Goal: Task Accomplishment & Management: Use online tool/utility

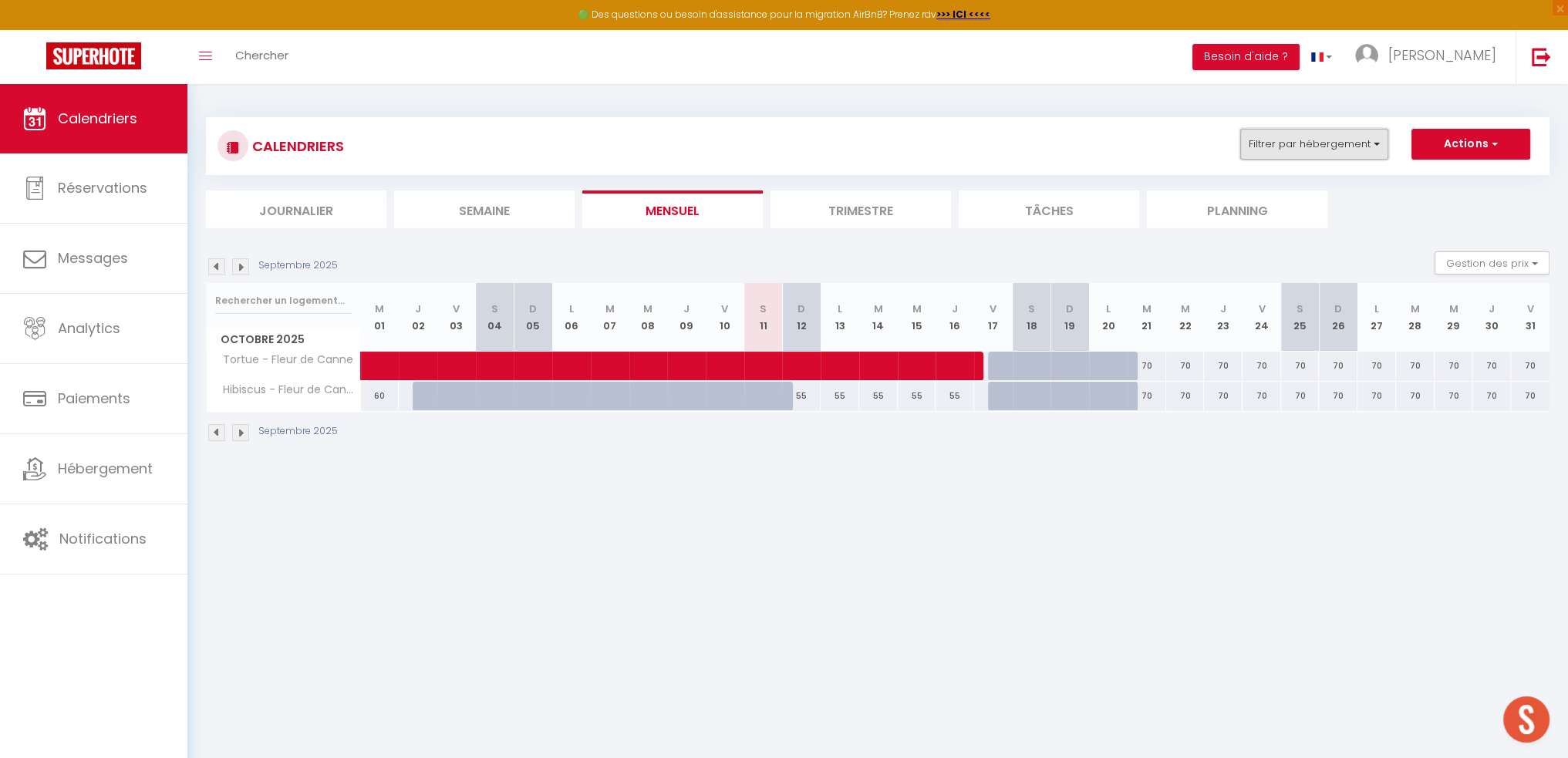
click at [795, 154] on button "Filtrer par hébergement" at bounding box center [1314, 144] width 148 height 31
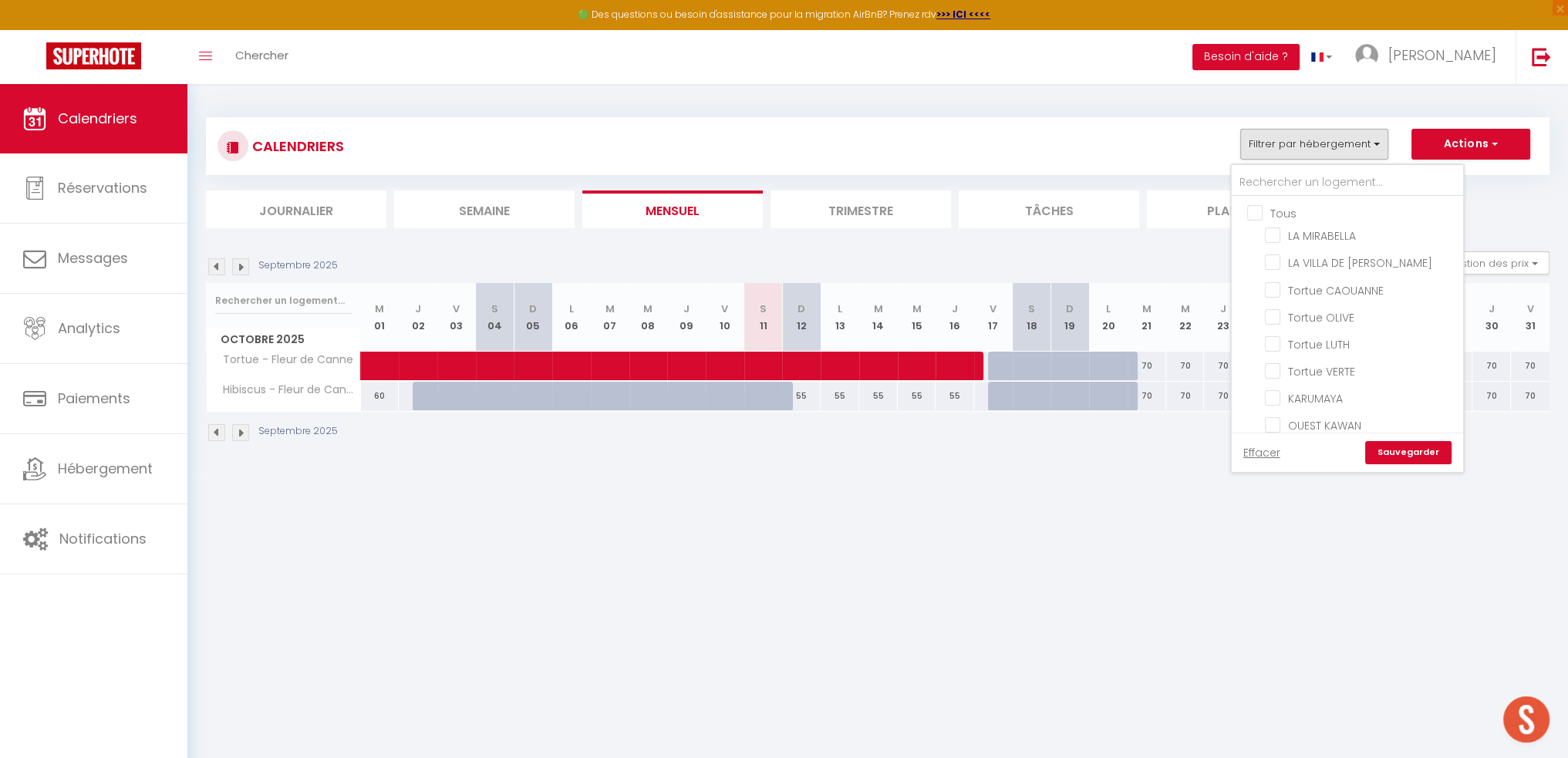
click at [795, 213] on input "Tous" at bounding box center [1362, 211] width 231 height 16
checkbox input "true"
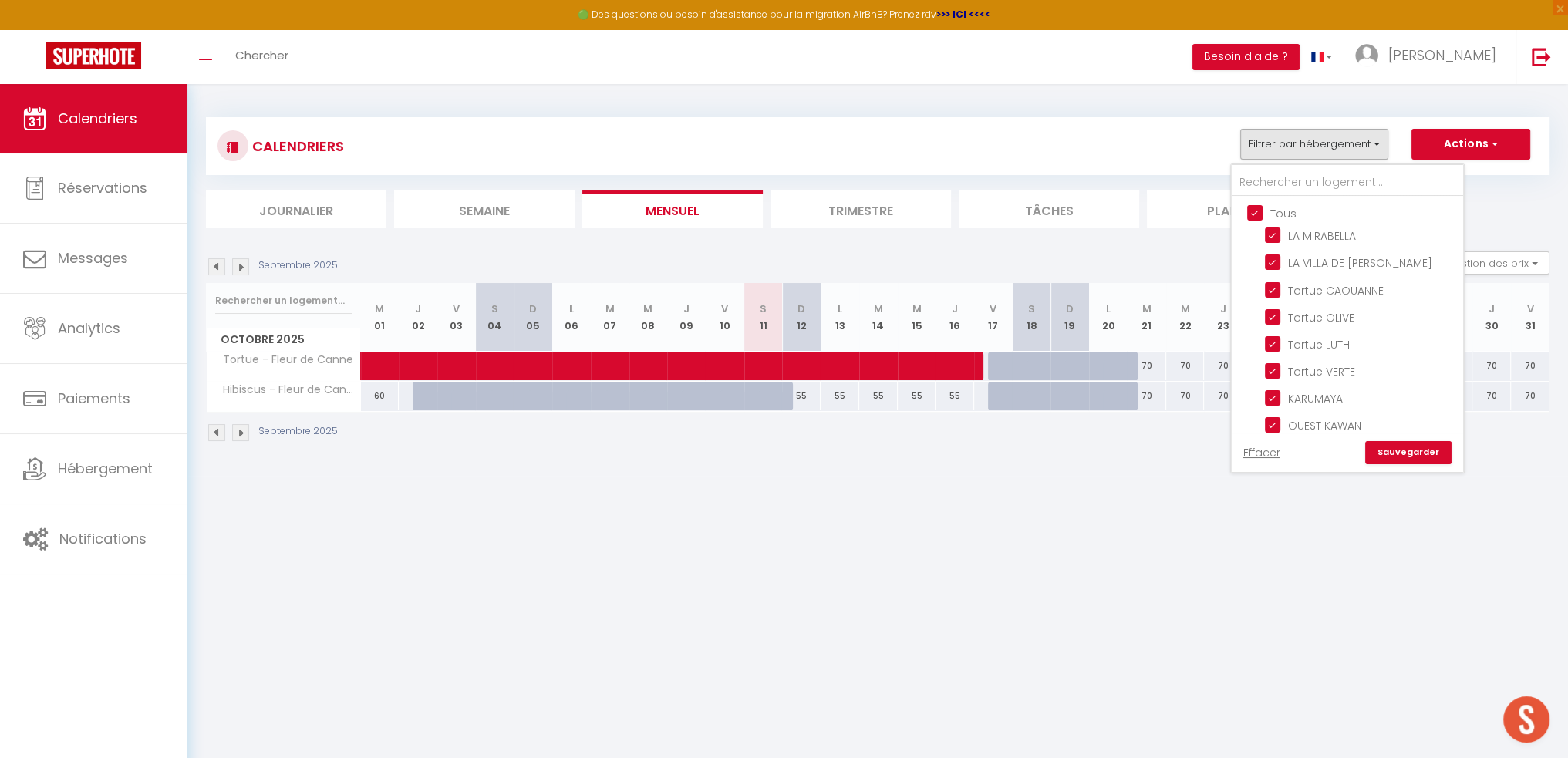
checkbox input "true"
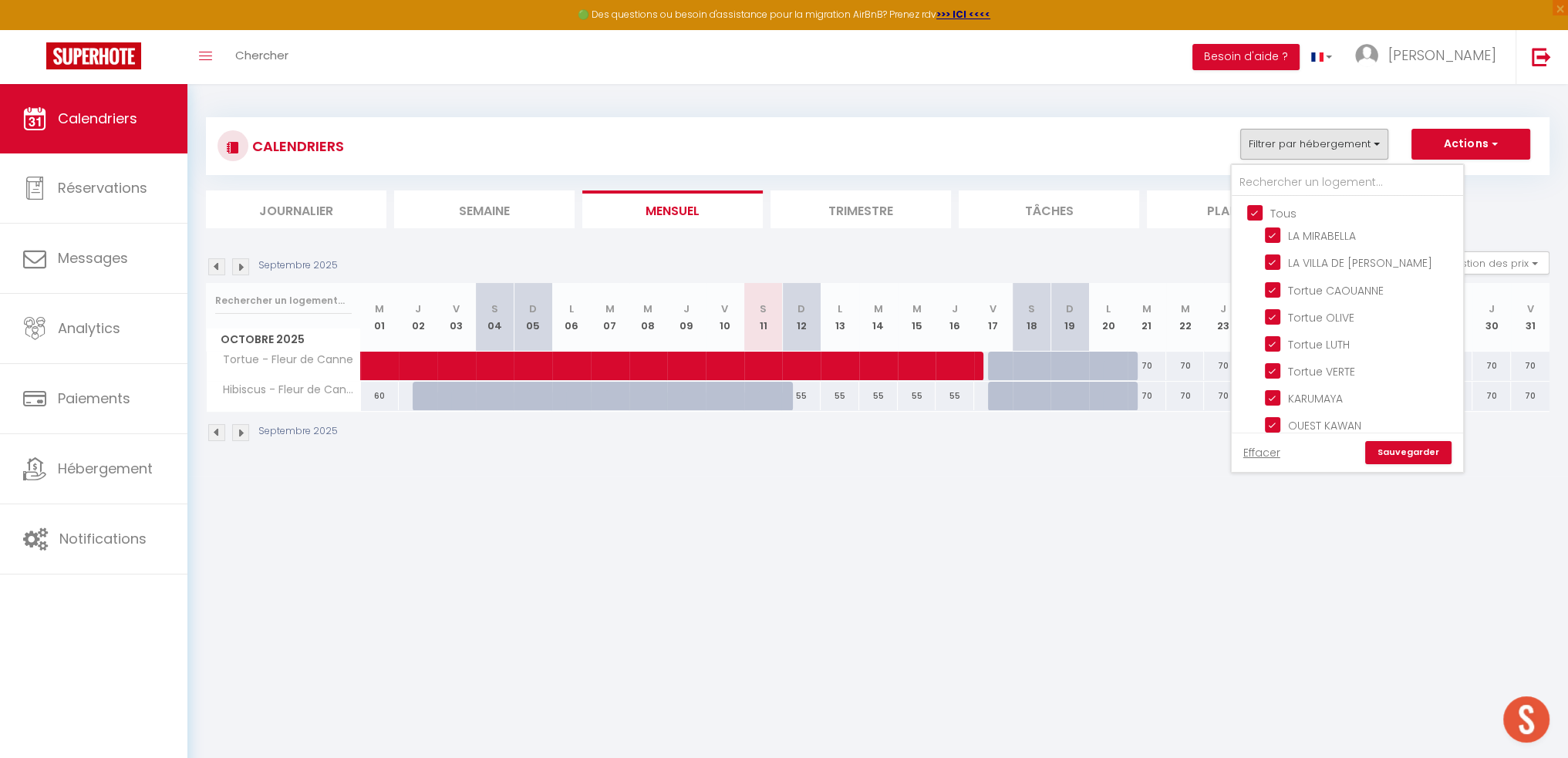
checkbox input "true"
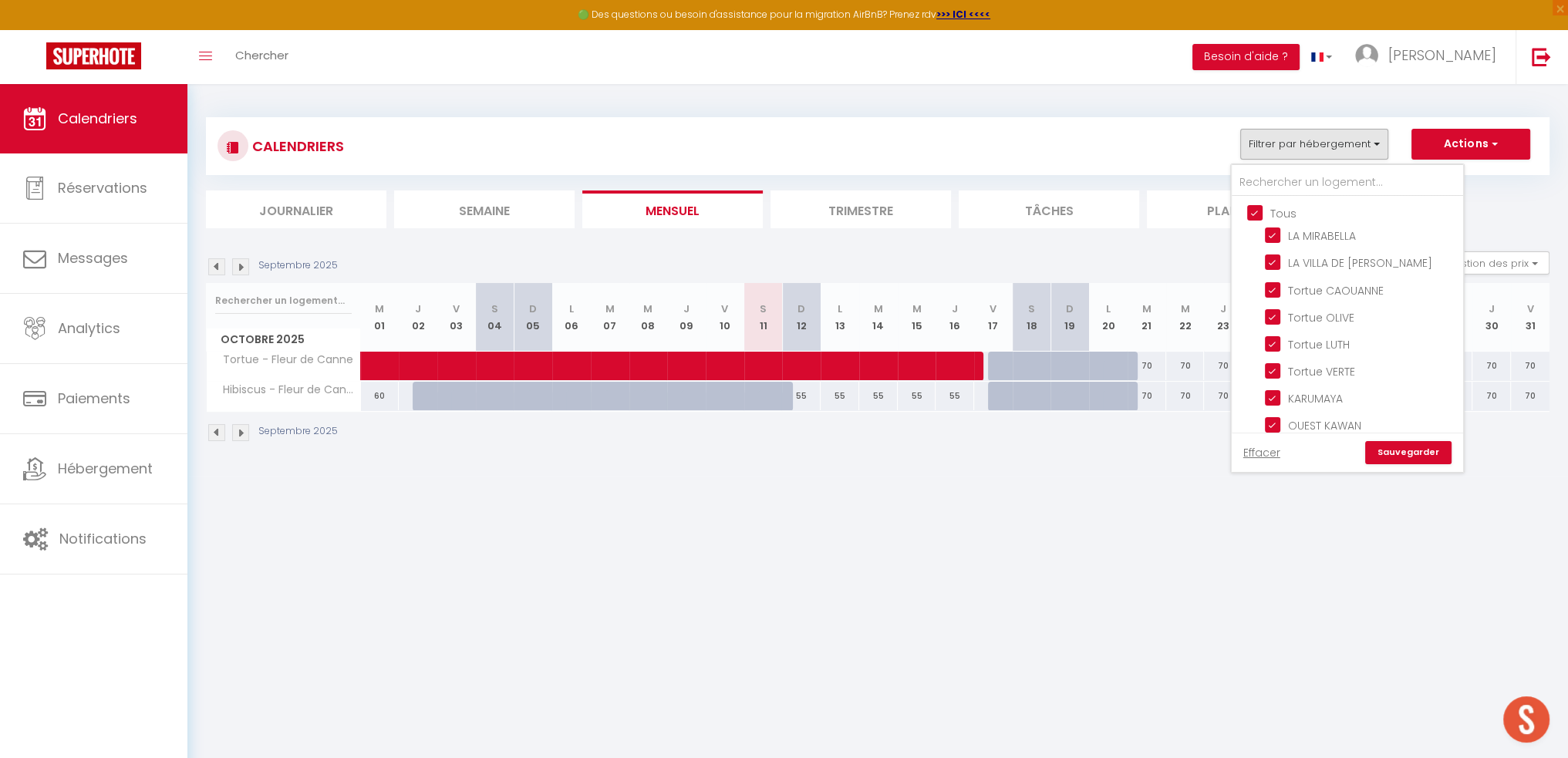
checkbox input "true"
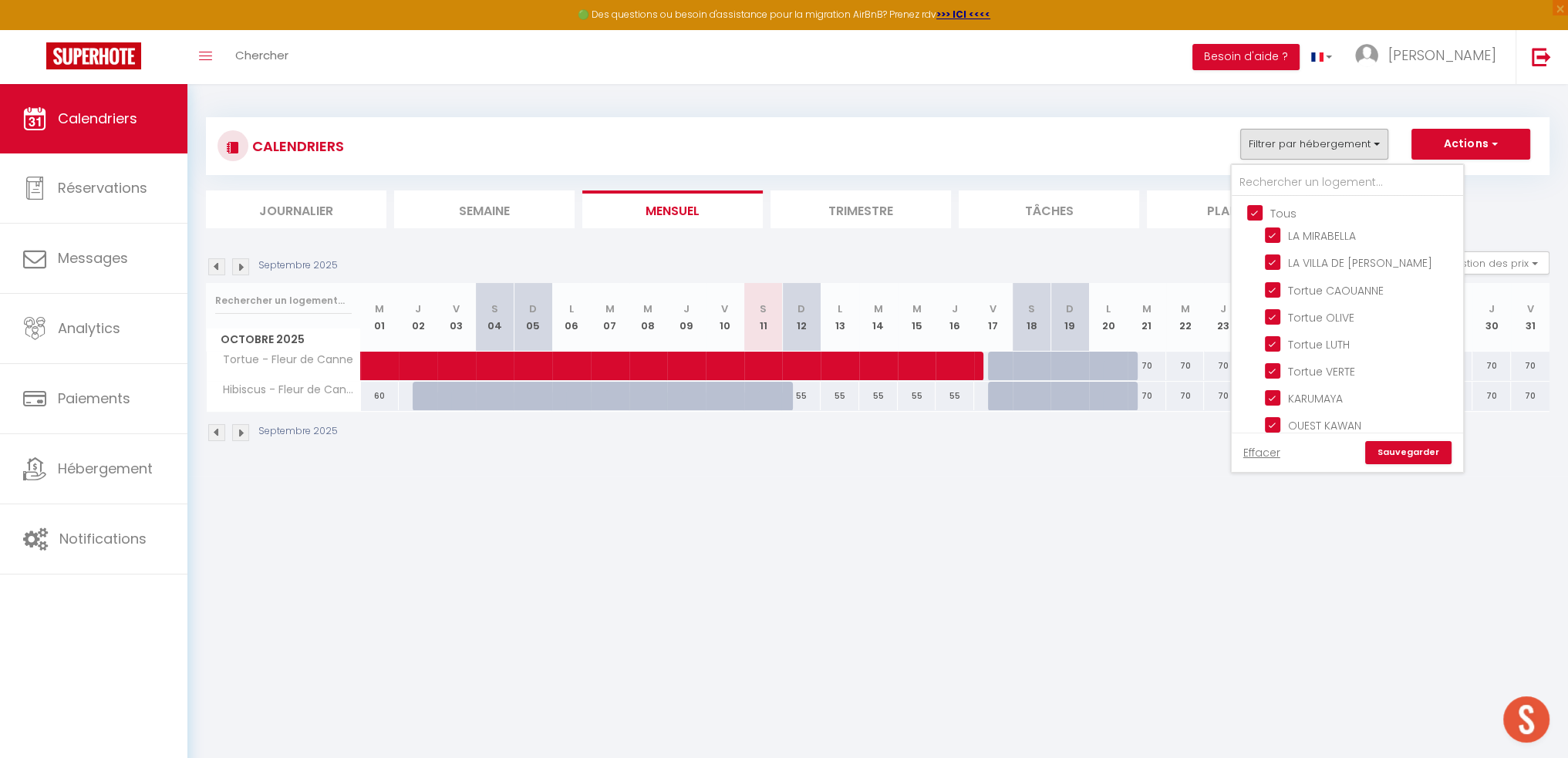
checkbox input "true"
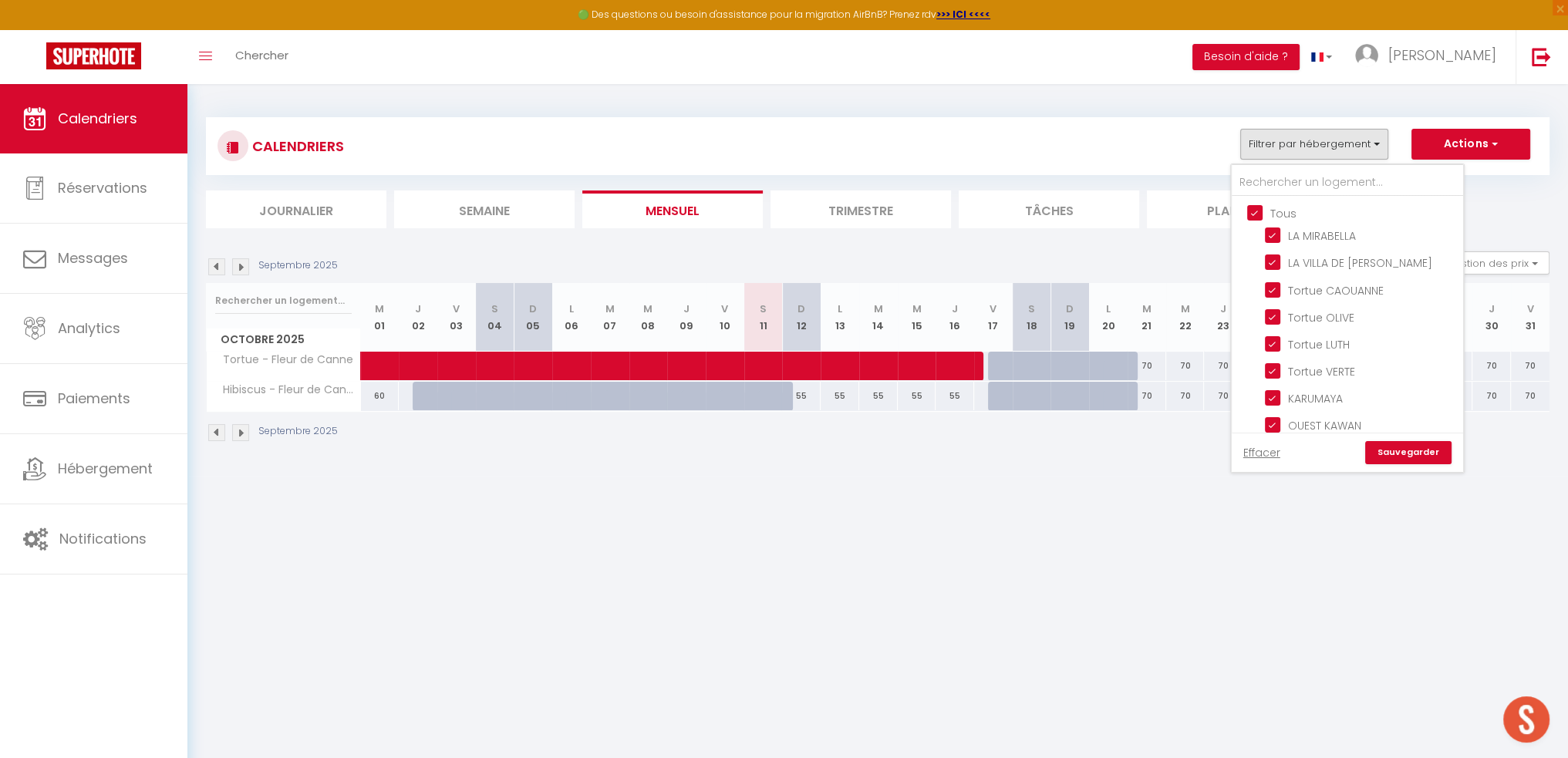
checkbox input "true"
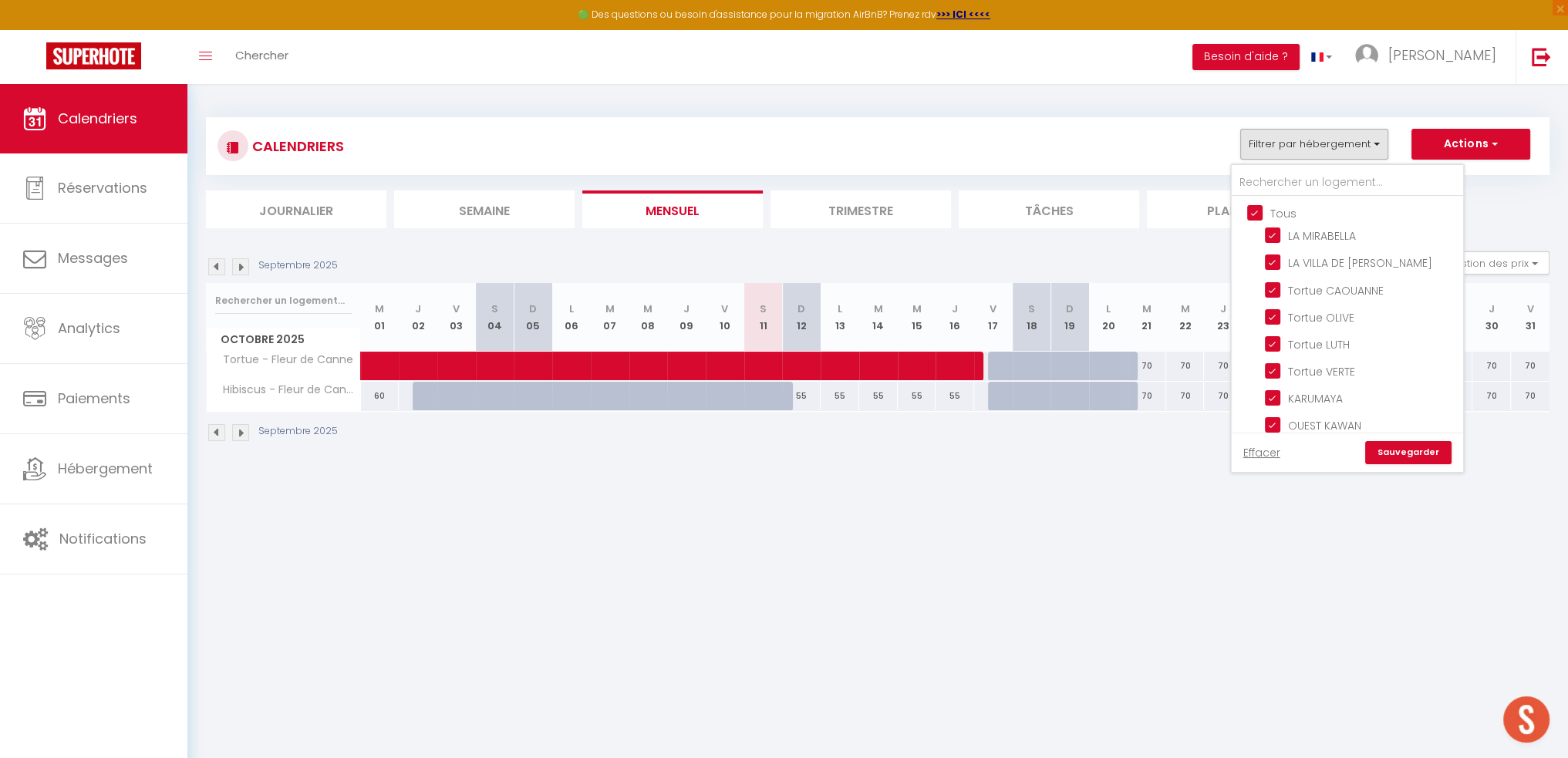
checkbox input "true"
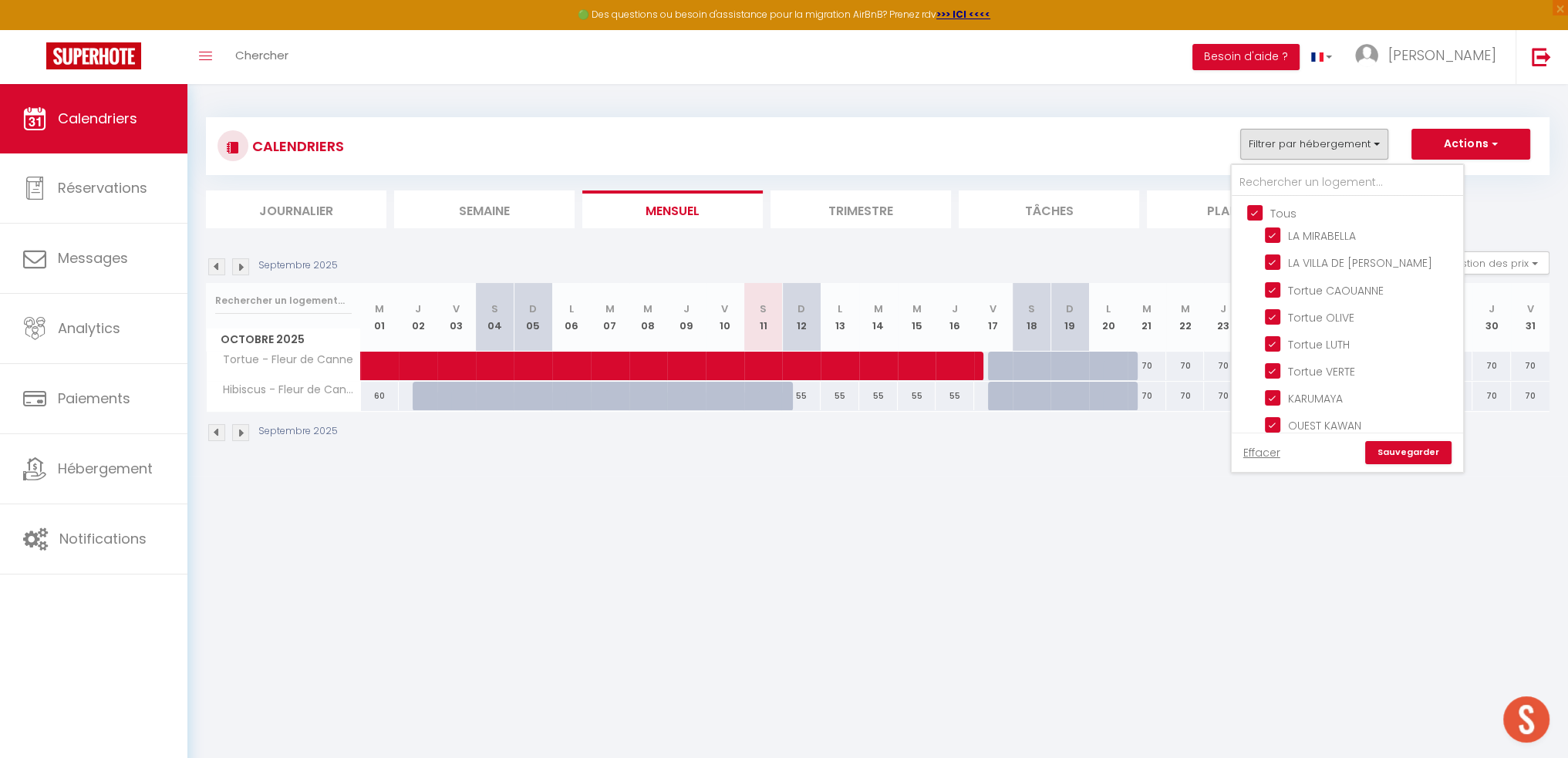
checkbox input "true"
click at [795, 213] on input "Tous" at bounding box center [1362, 211] width 231 height 16
checkbox input "false"
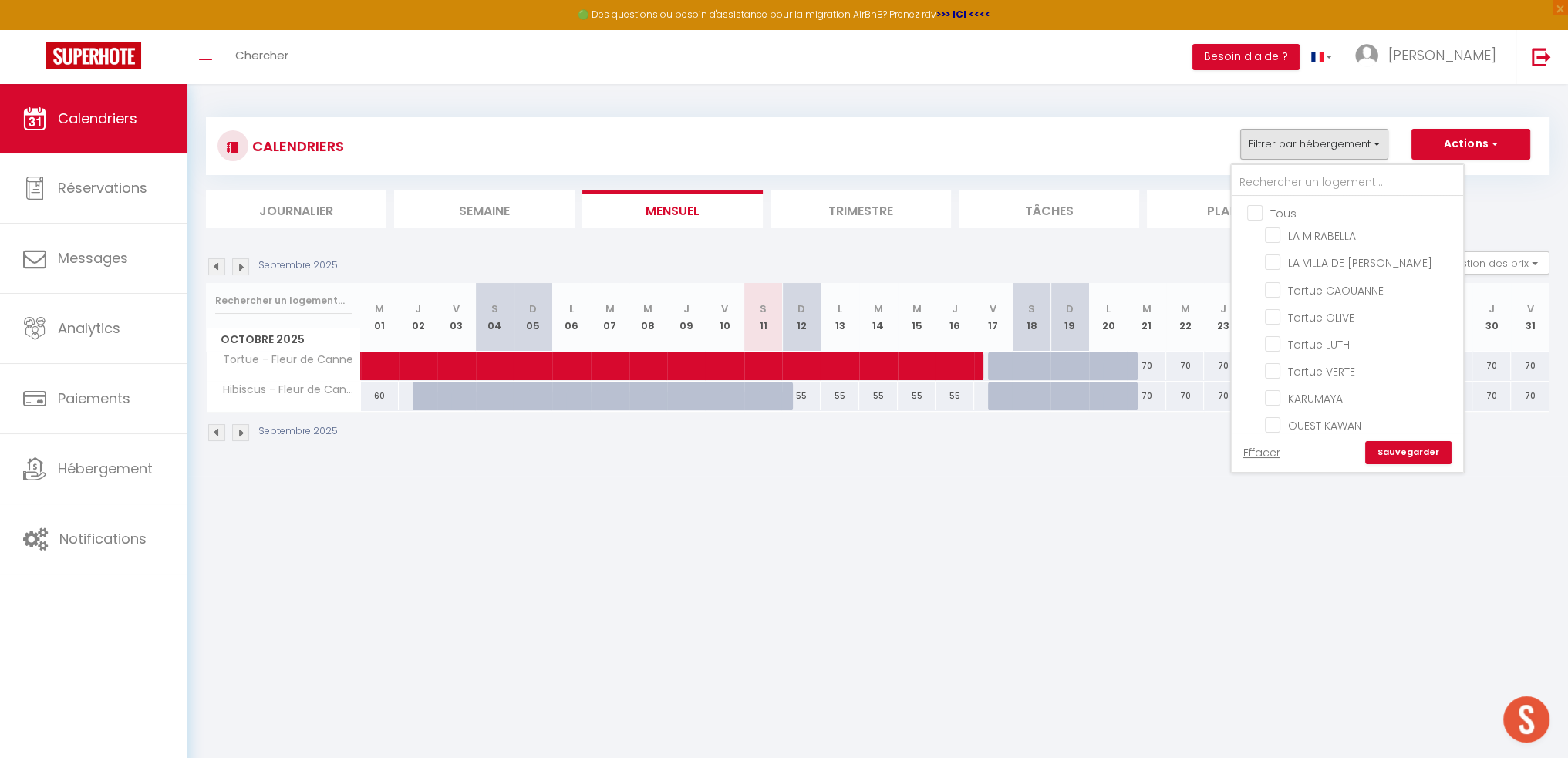
checkbox input "false"
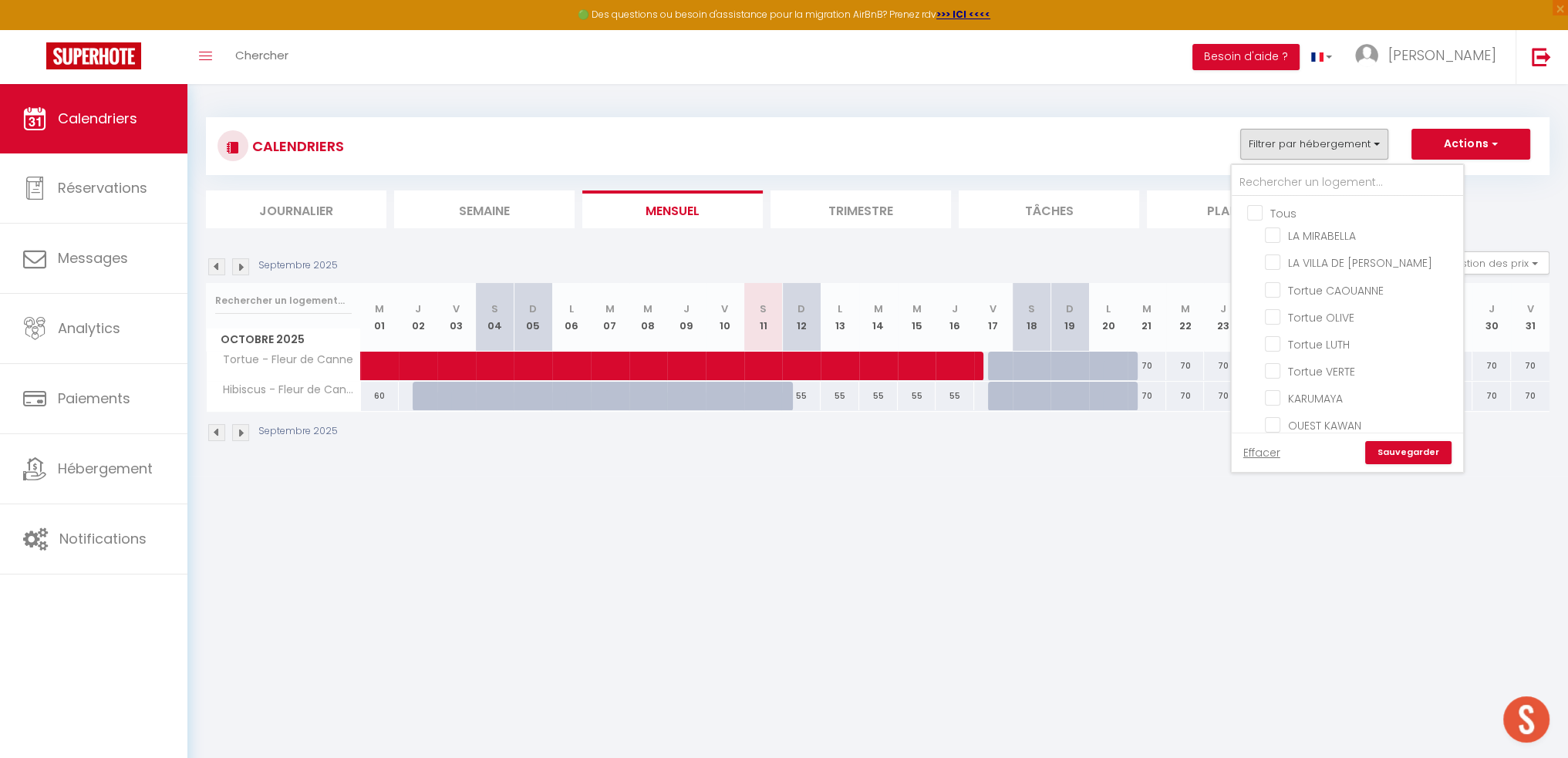
checkbox input "false"
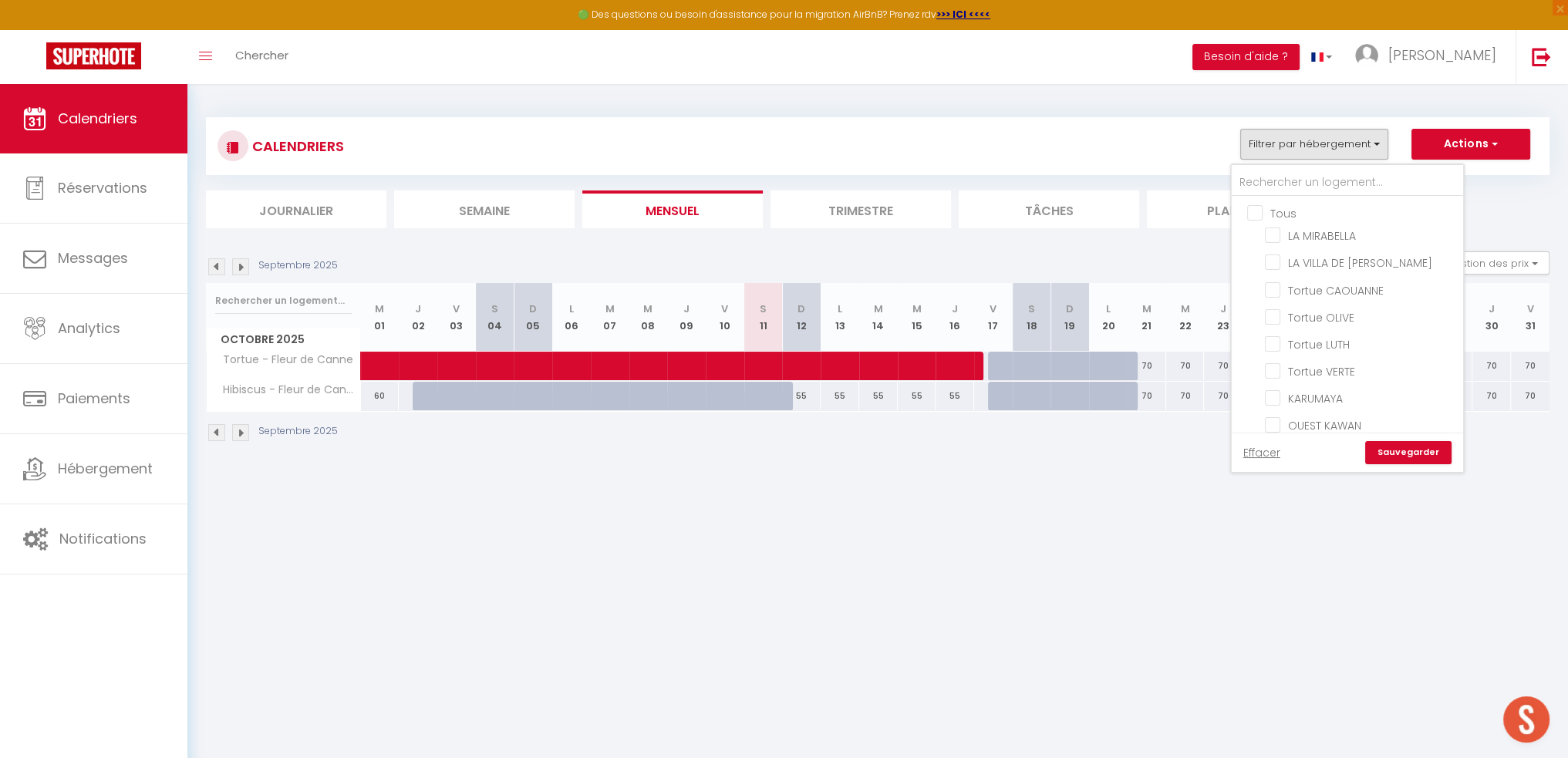
checkbox input "false"
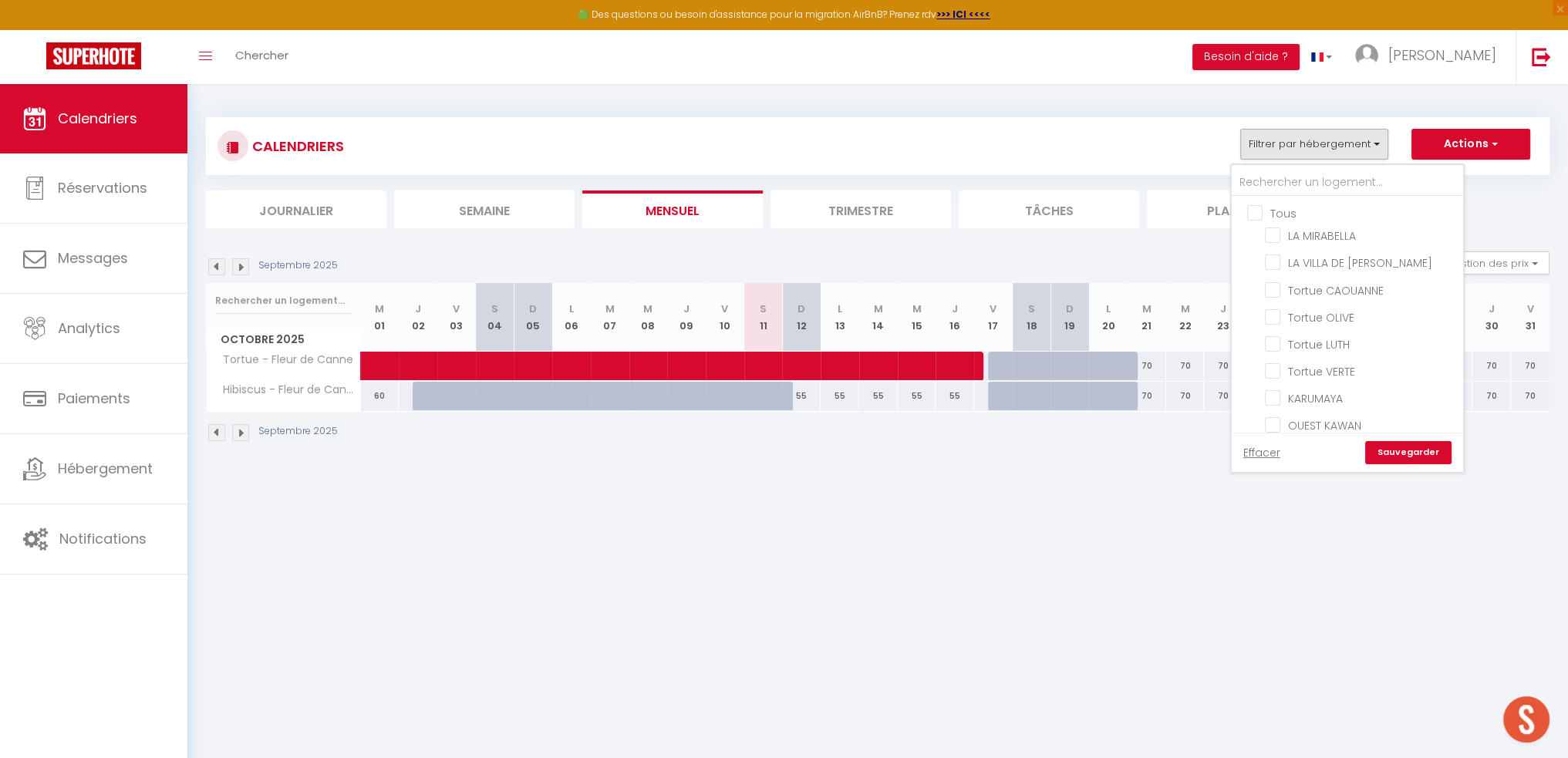
checkbox input "false"
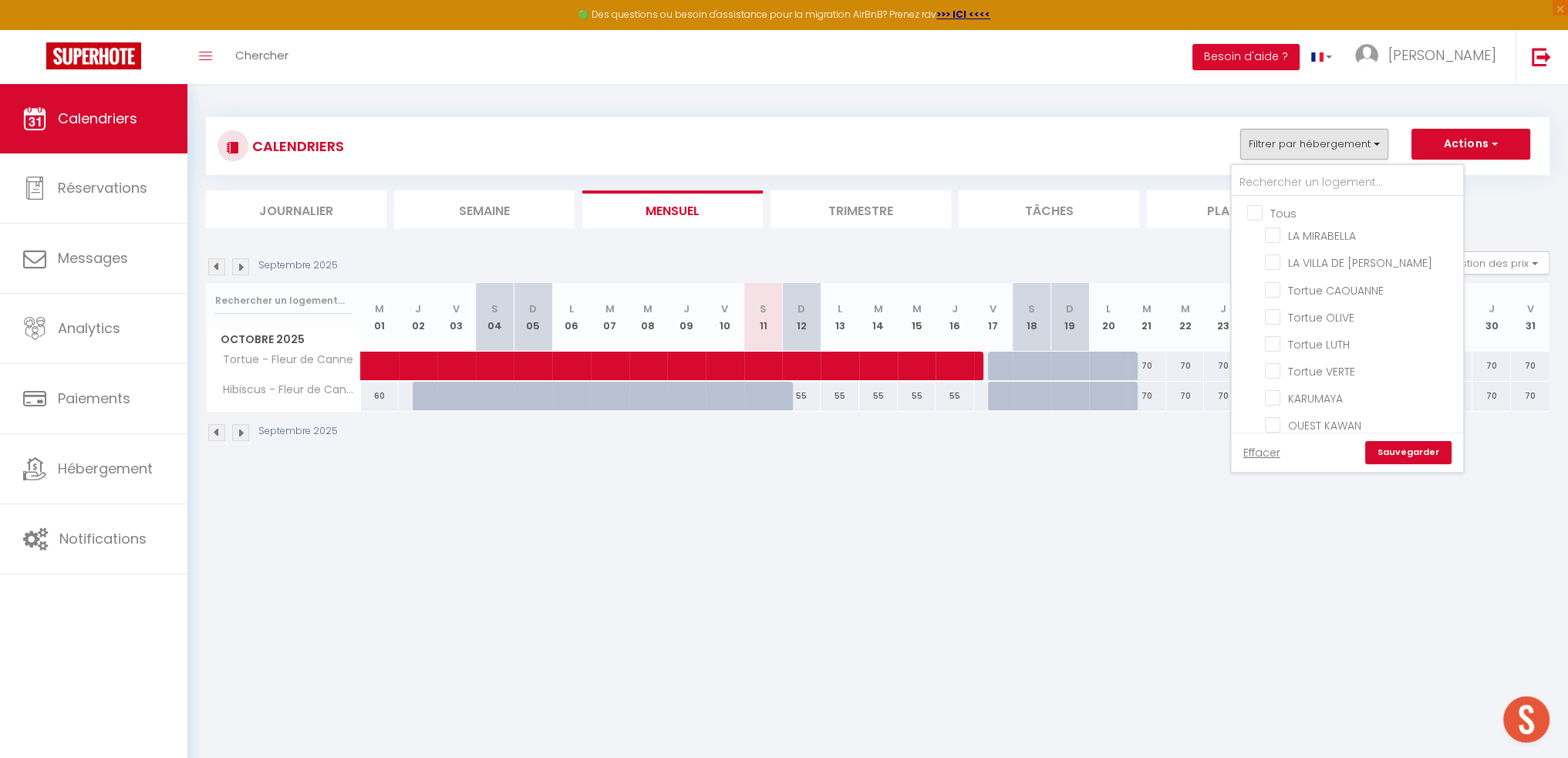
checkbox input "false"
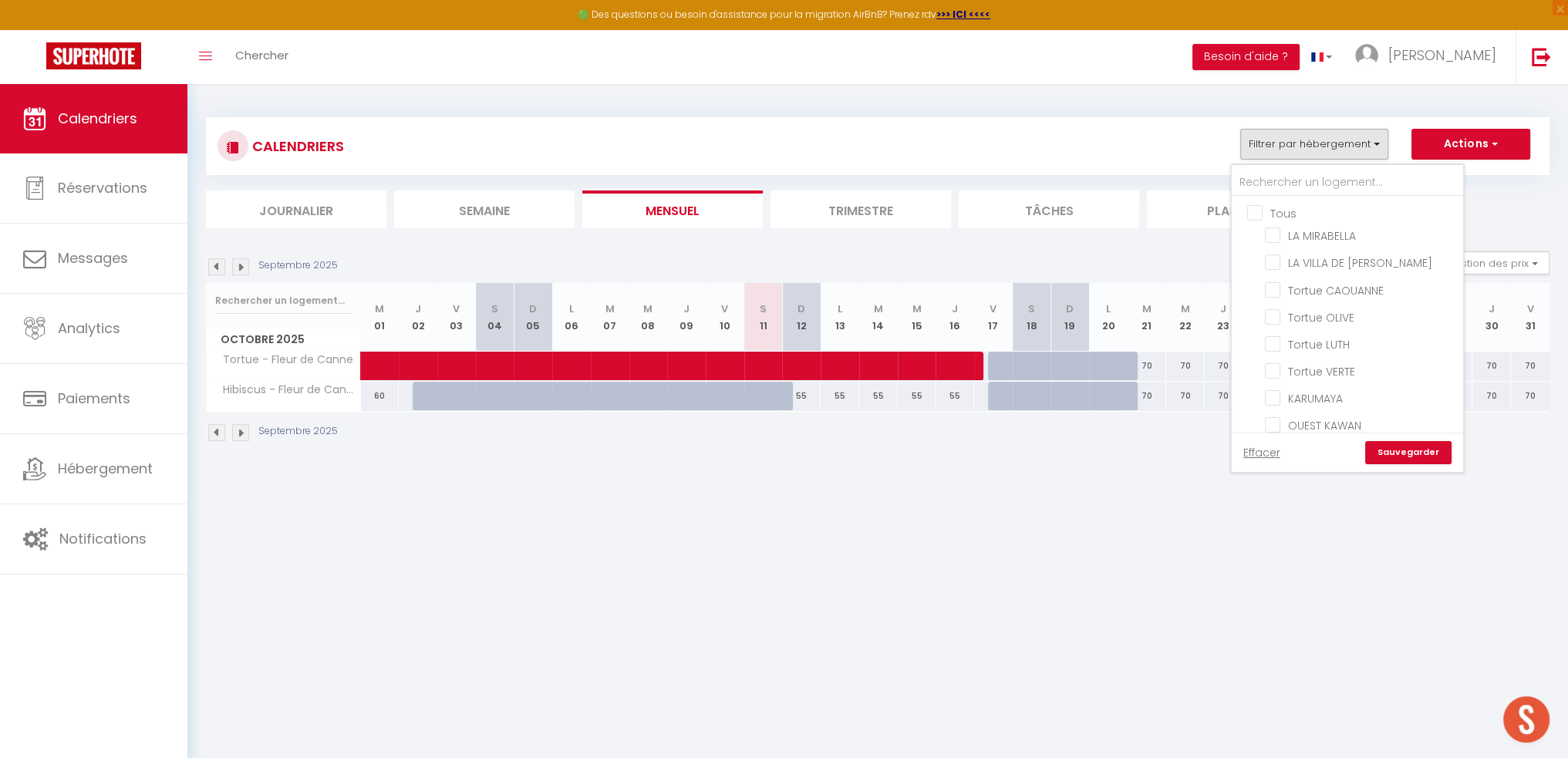
checkbox input "false"
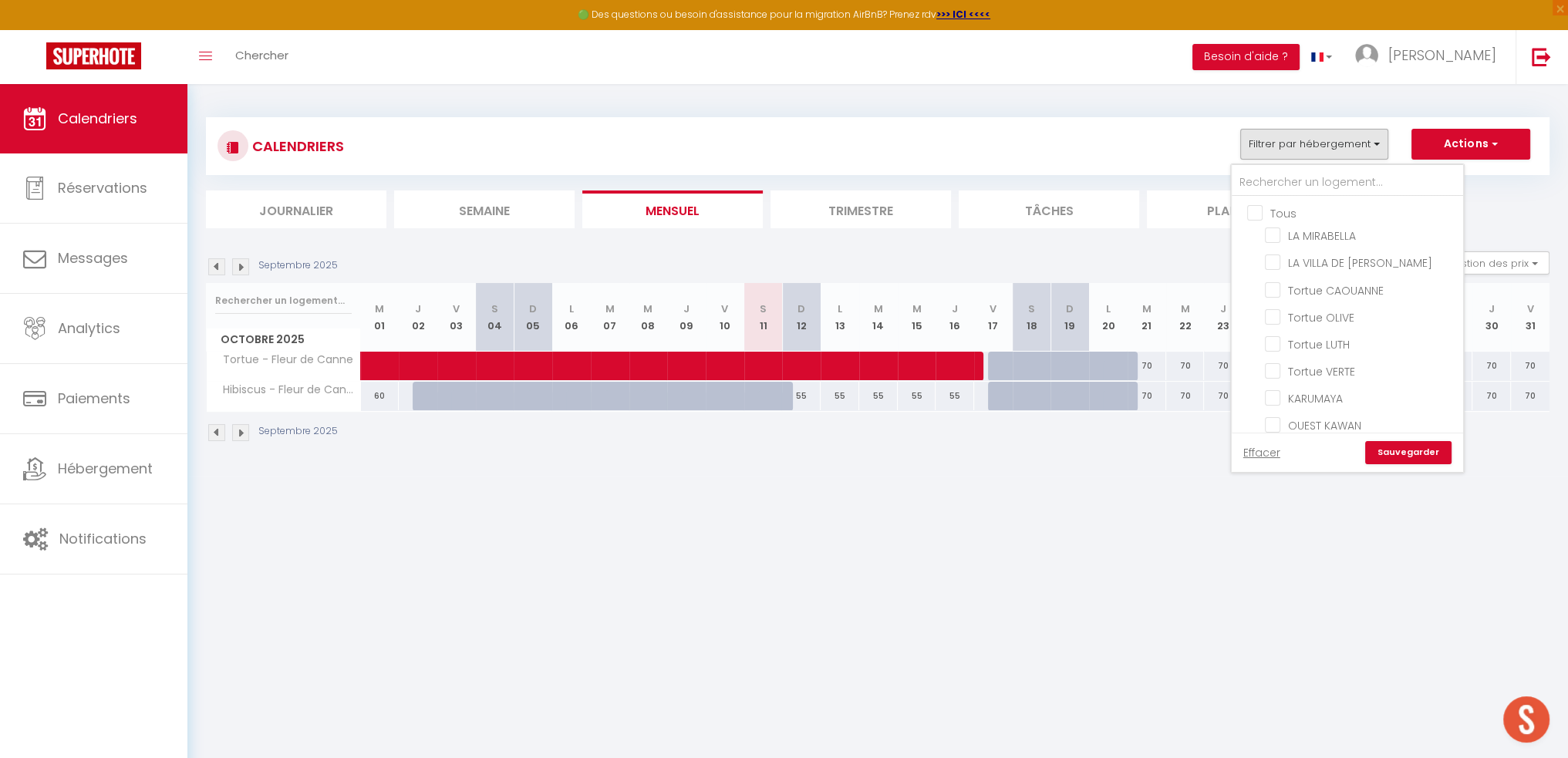
checkbox input "false"
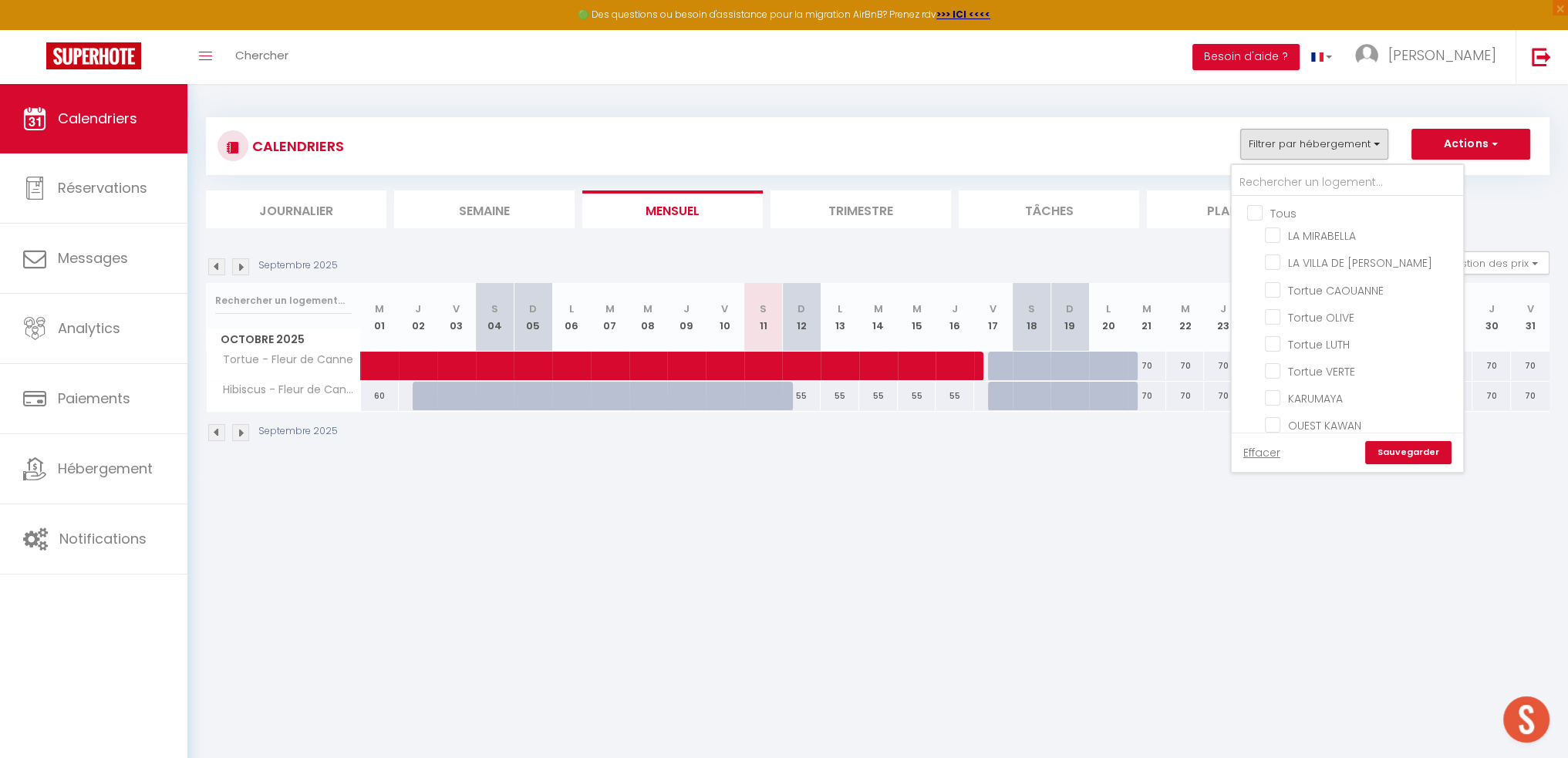
checkbox input "false"
click at [795, 321] on input "CARAVELLE" at bounding box center [1361, 329] width 193 height 16
checkbox input "true"
click at [795, 451] on link "Sauvegarder" at bounding box center [1407, 452] width 86 height 23
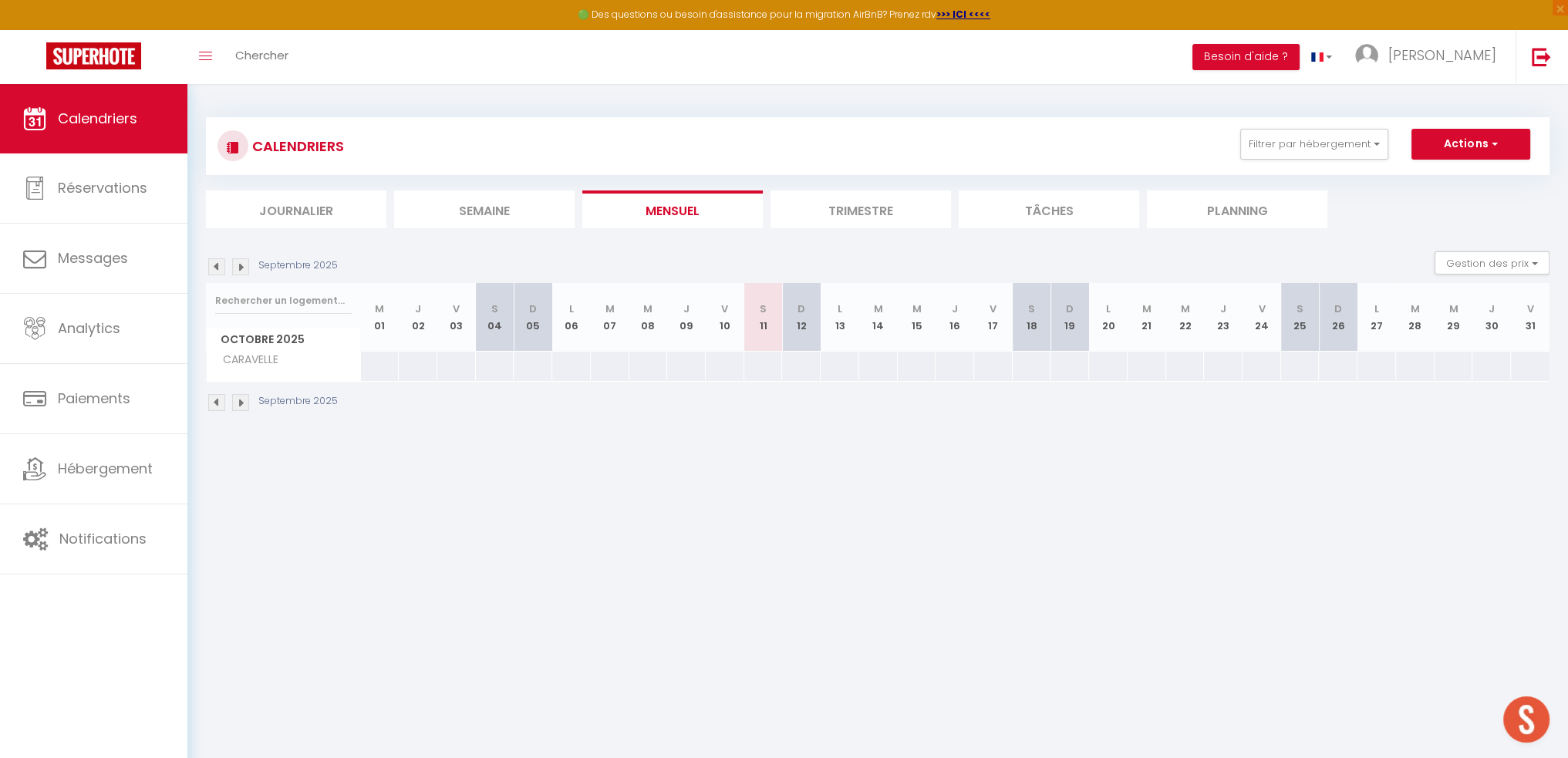
click at [241, 262] on img at bounding box center [240, 266] width 17 height 17
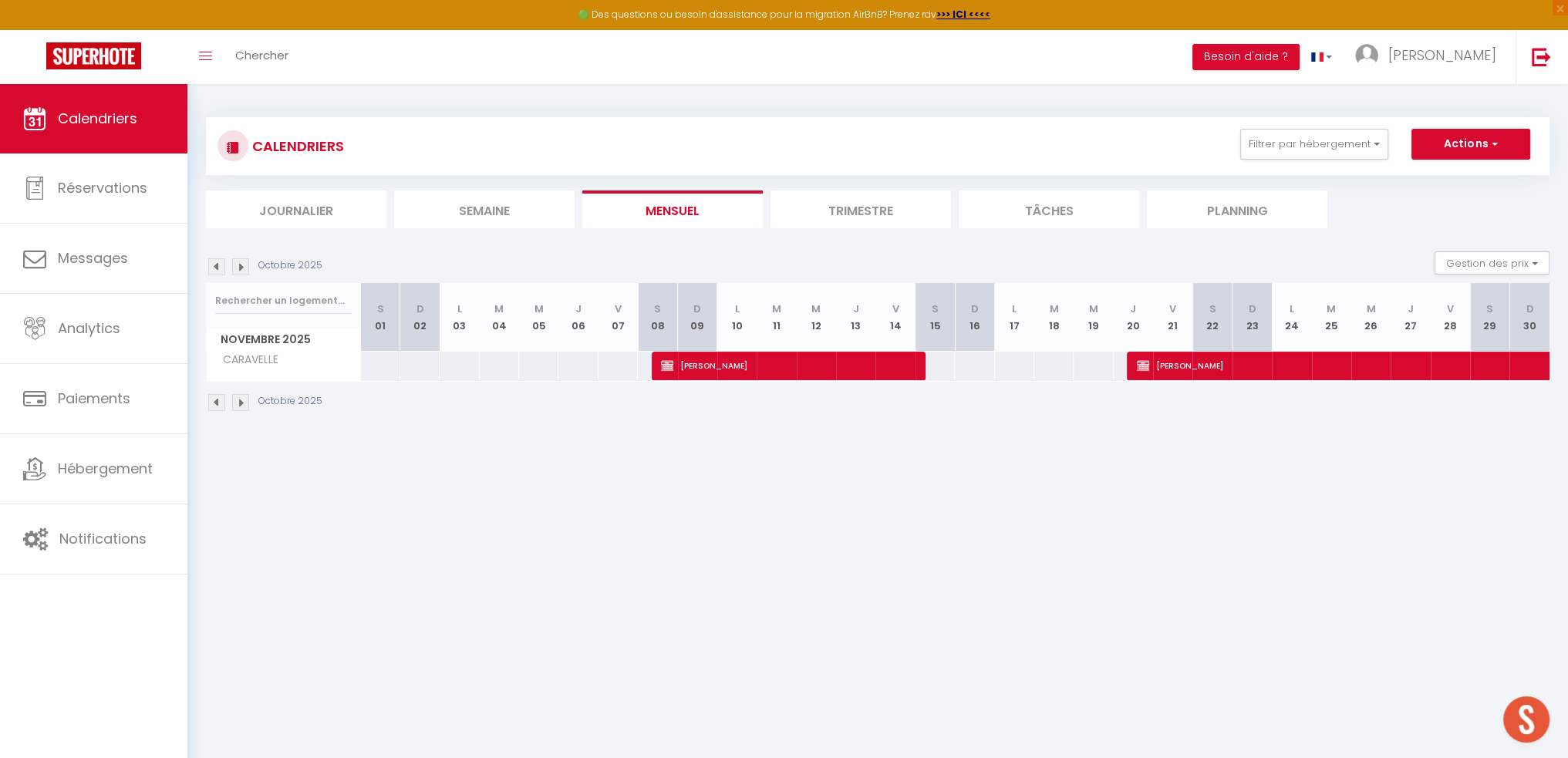
click at [241, 262] on img at bounding box center [240, 266] width 17 height 17
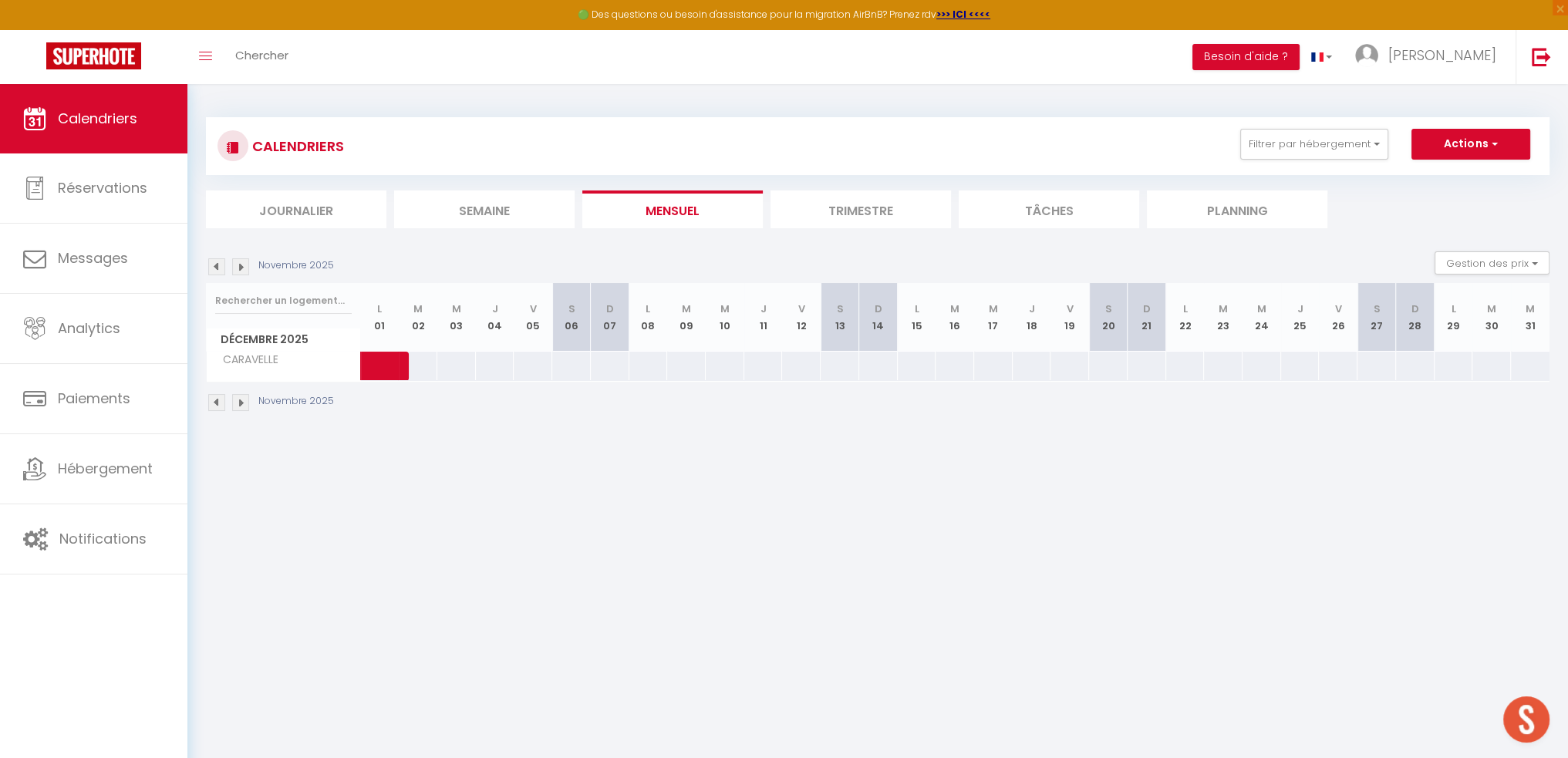
click at [246, 268] on img at bounding box center [240, 266] width 17 height 17
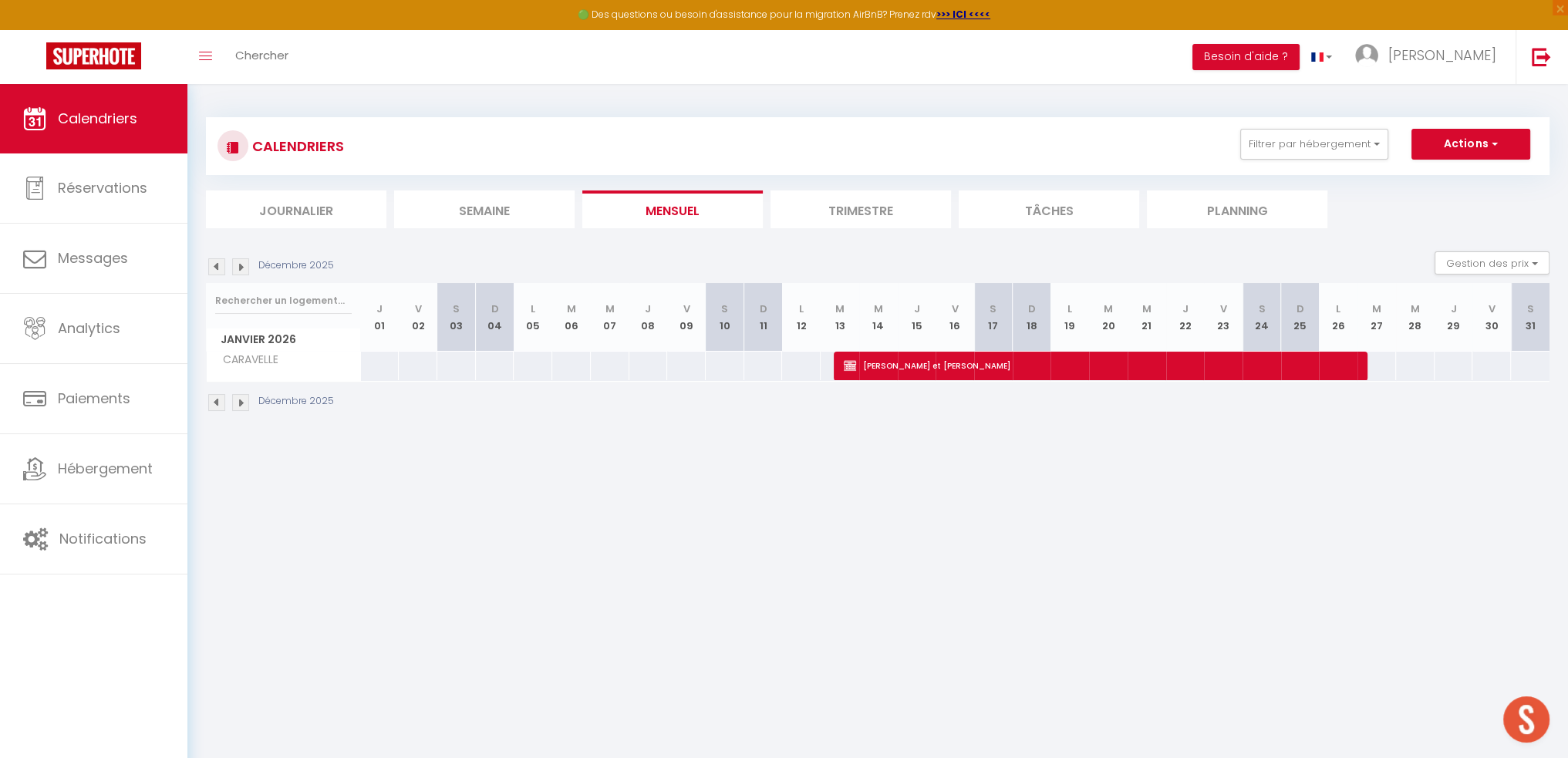
click at [218, 267] on img at bounding box center [216, 266] width 17 height 17
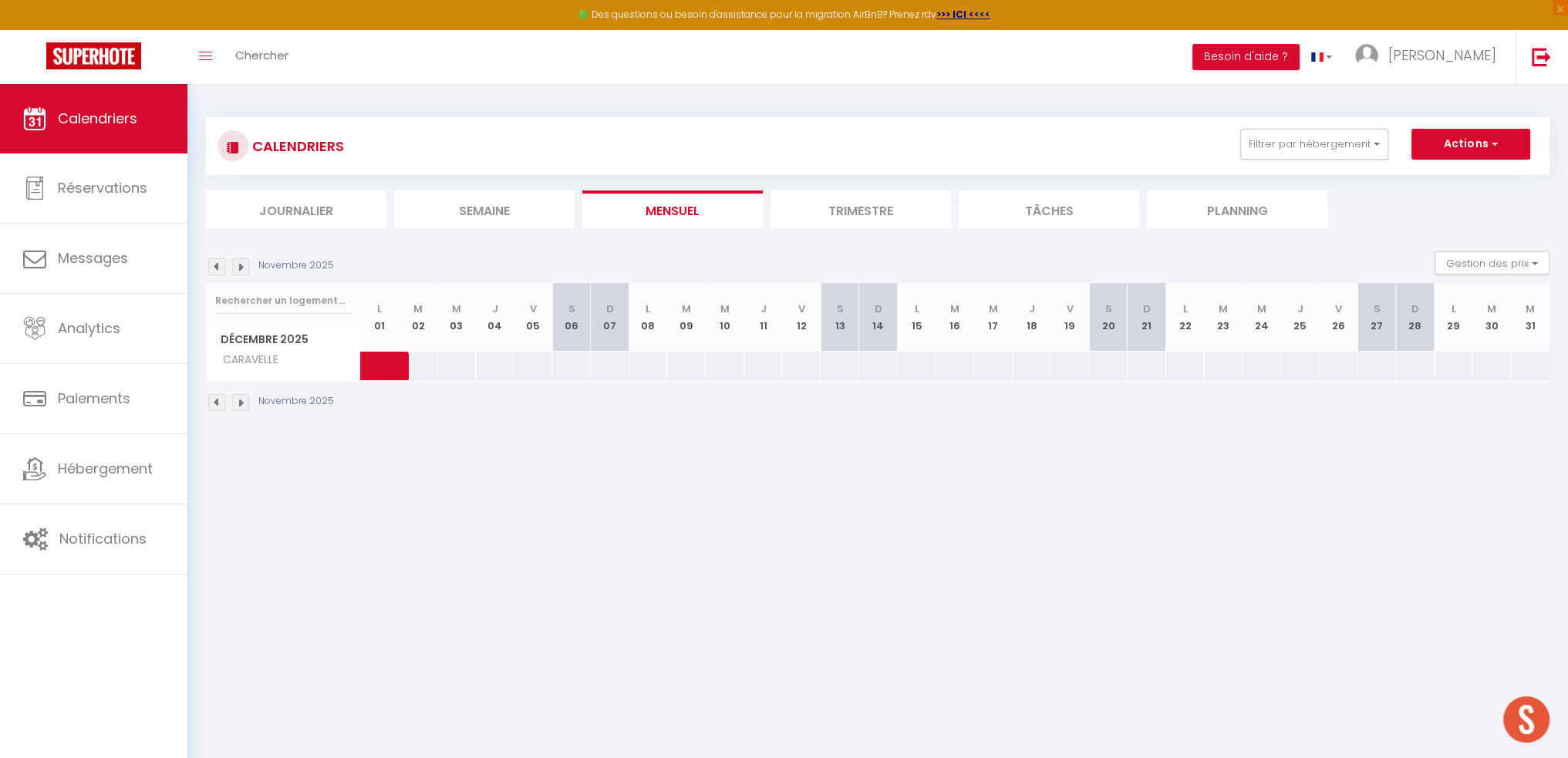
click at [241, 271] on img at bounding box center [240, 266] width 17 height 17
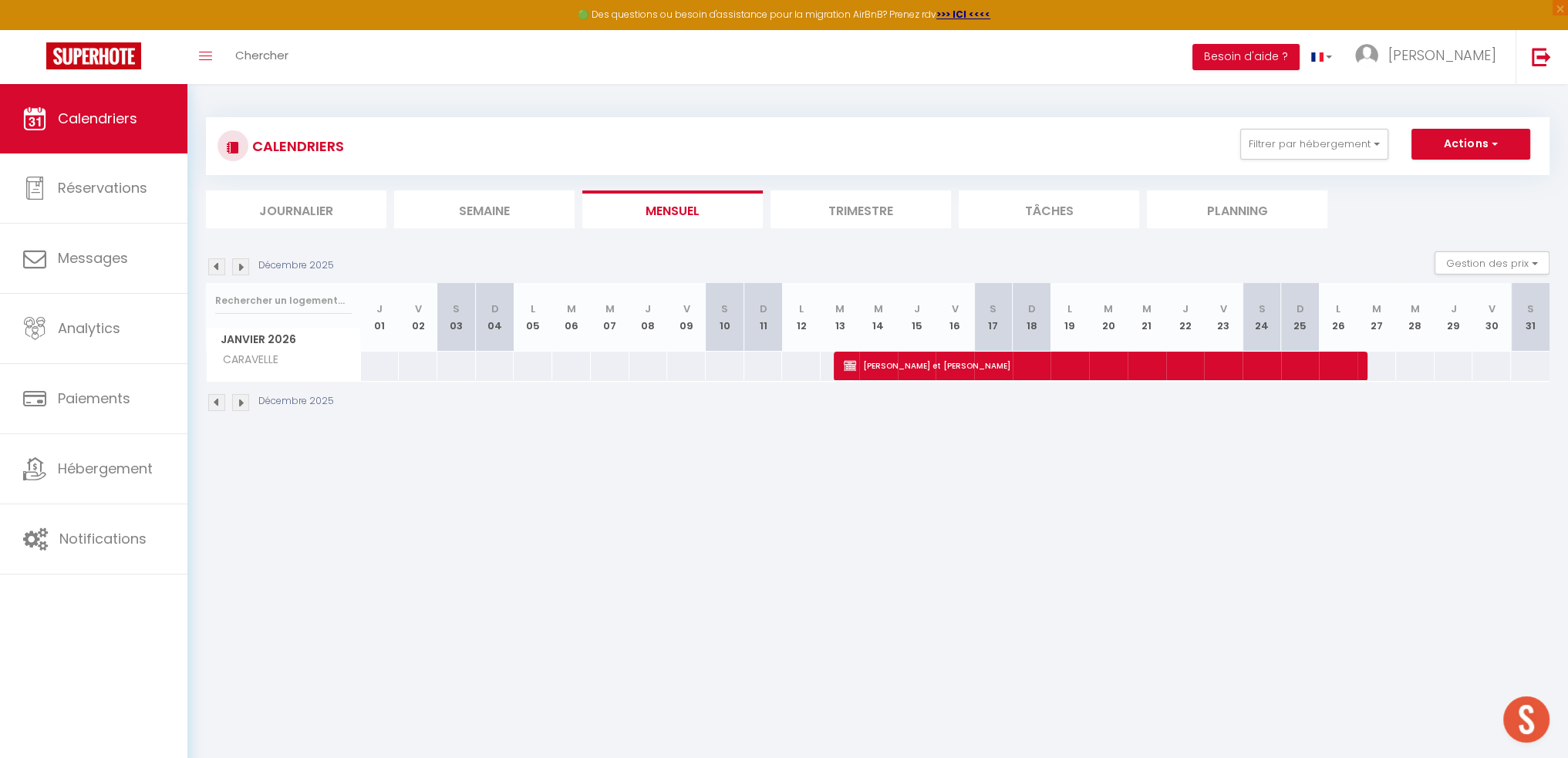
click at [213, 266] on img at bounding box center [216, 266] width 17 height 17
